Goal: Task Accomplishment & Management: Manage account settings

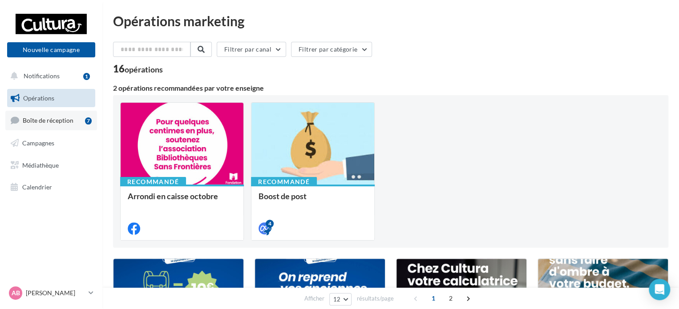
click at [56, 118] on span "Boîte de réception" at bounding box center [48, 121] width 51 height 8
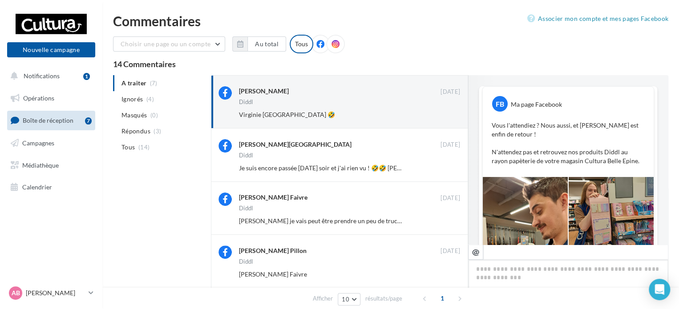
scroll to position [44, 0]
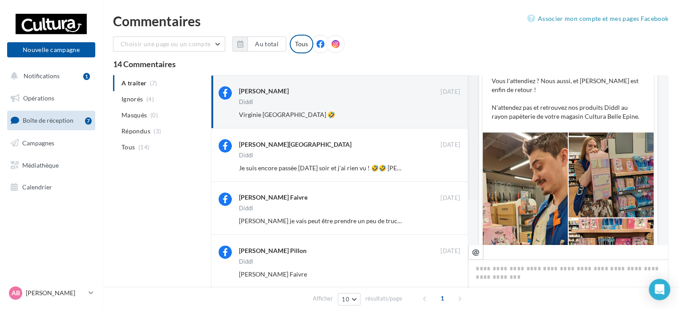
click at [519, 185] on div at bounding box center [525, 218] width 85 height 171
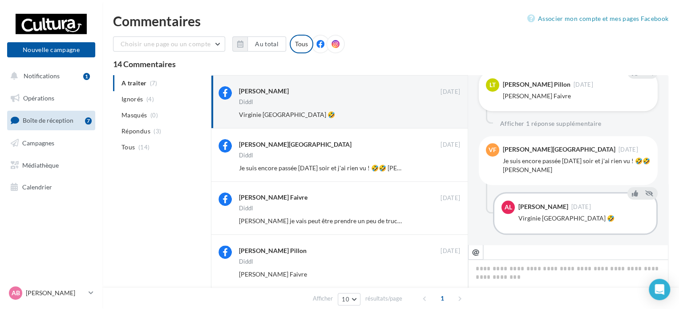
scroll to position [350, 0]
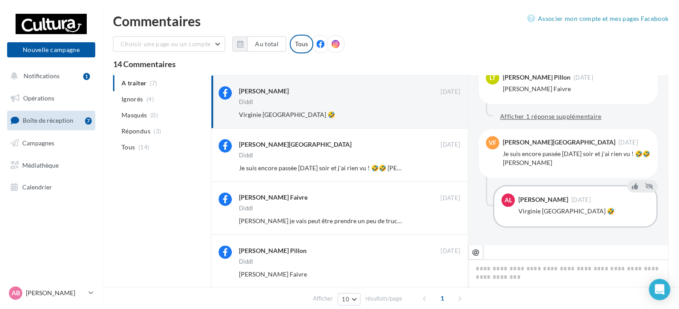
click at [553, 118] on button "Afficher 1 réponse supplémentaire" at bounding box center [550, 116] width 109 height 11
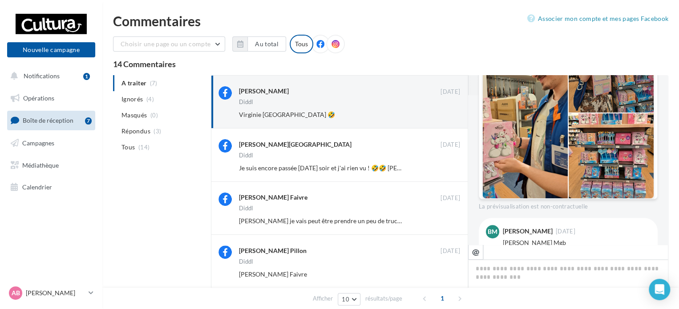
scroll to position [128, 0]
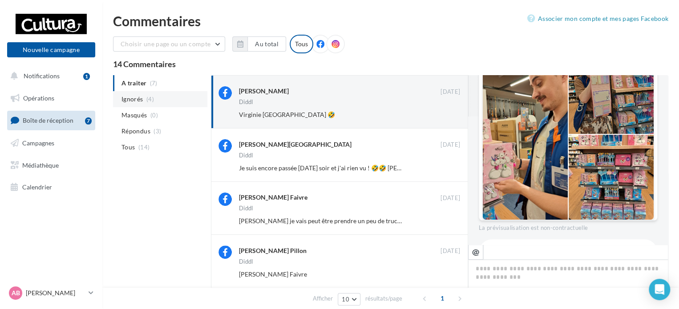
click at [141, 99] on span "Ignorés" at bounding box center [131, 99] width 21 height 9
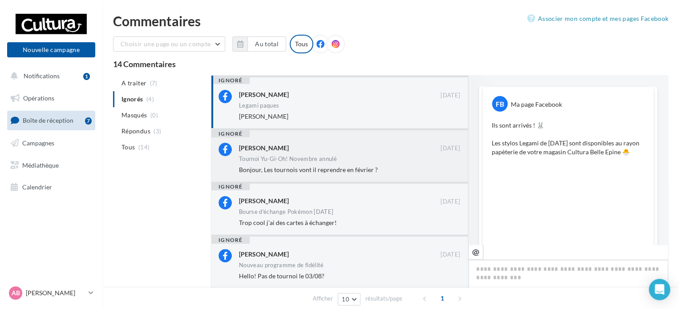
scroll to position [173, 0]
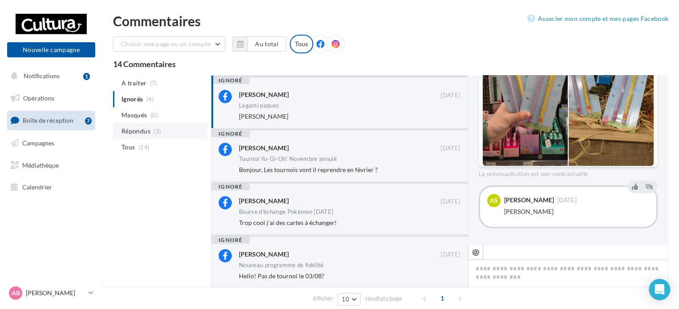
click at [150, 133] on li "Répondus (3)" at bounding box center [160, 131] width 94 height 16
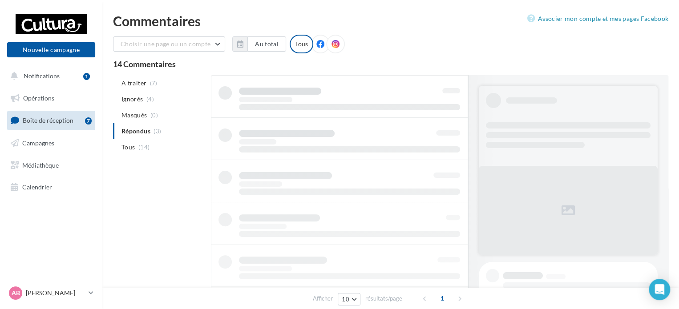
scroll to position [0, 0]
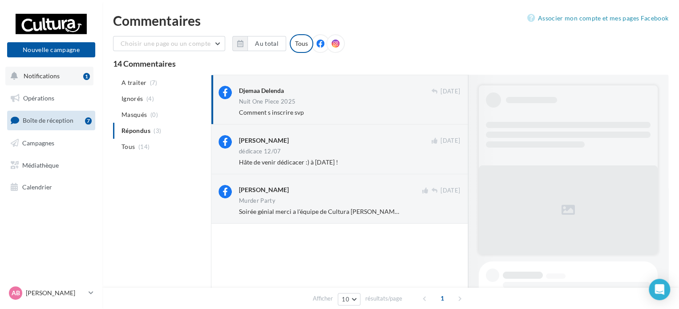
click at [43, 79] on span "Notifications" at bounding box center [42, 76] width 36 height 8
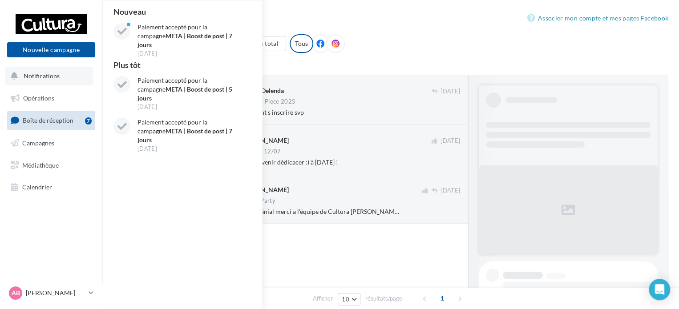
click at [43, 79] on span "Notifications" at bounding box center [42, 76] width 36 height 8
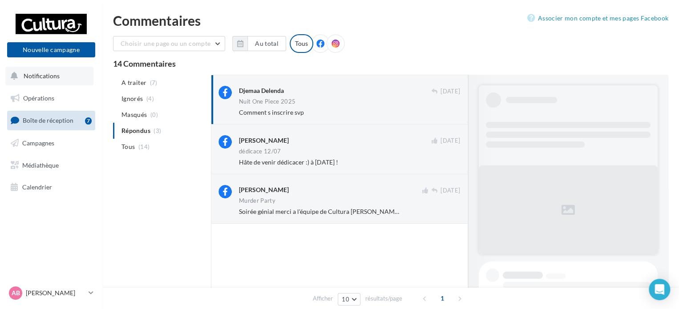
scroll to position [264, 0]
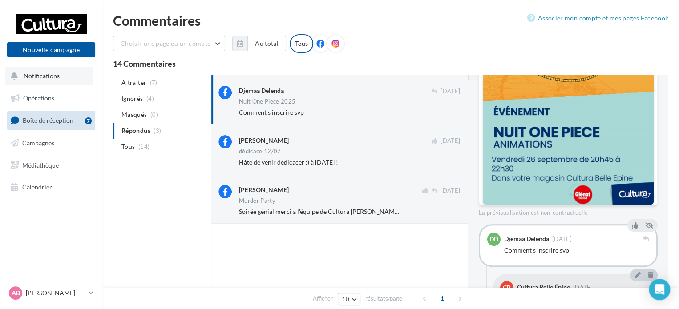
click at [44, 78] on span "Notifications" at bounding box center [42, 76] width 36 height 8
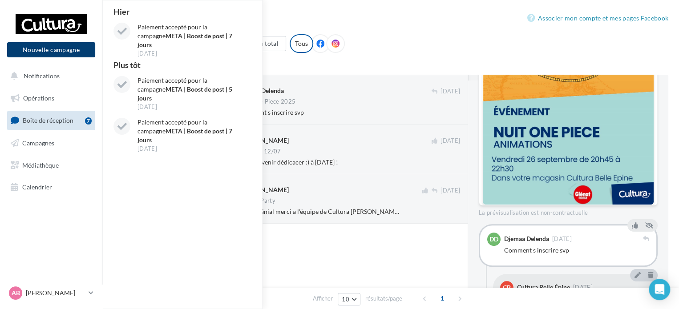
click at [61, 52] on button "Nouvelle campagne" at bounding box center [51, 49] width 88 height 15
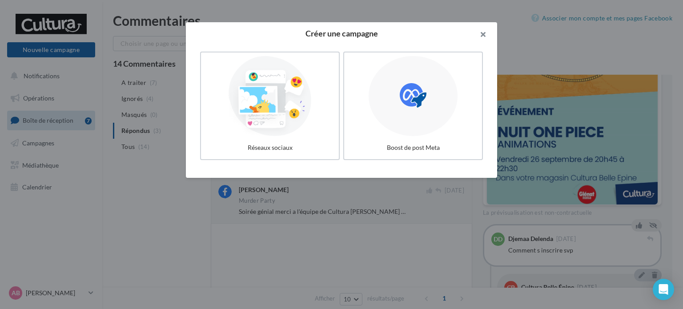
click at [479, 37] on button "button" at bounding box center [480, 35] width 36 height 27
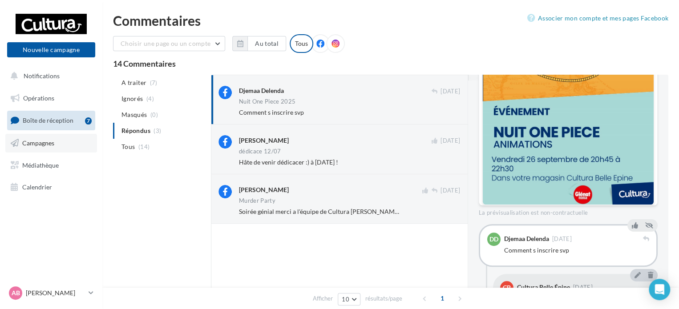
click at [44, 137] on link "Campagnes" at bounding box center [51, 143] width 92 height 19
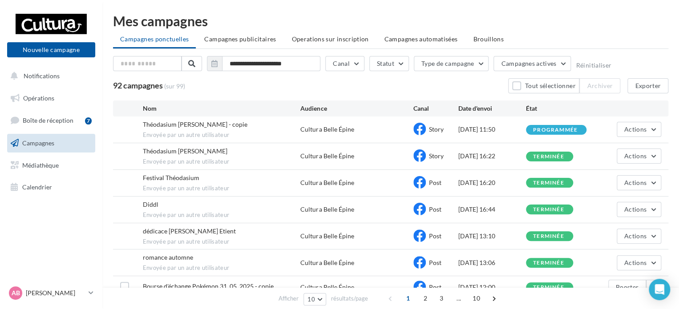
click at [171, 177] on span "Festival Théodasium" at bounding box center [171, 178] width 56 height 8
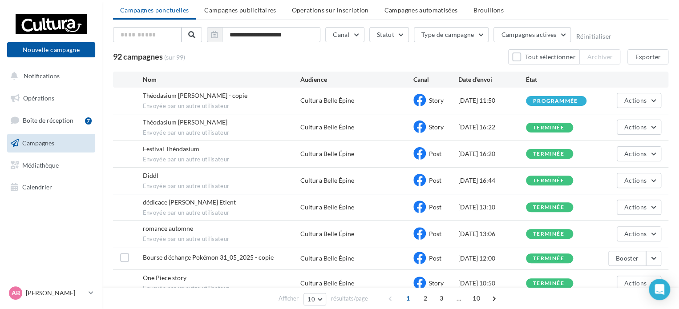
scroll to position [44, 0]
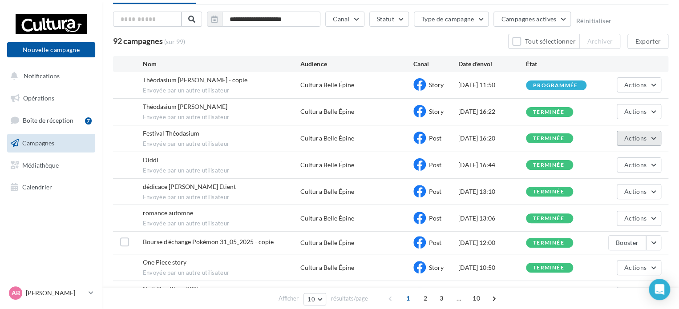
click at [645, 136] on span "Actions" at bounding box center [635, 138] width 22 height 8
